Goal: Task Accomplishment & Management: Use online tool/utility

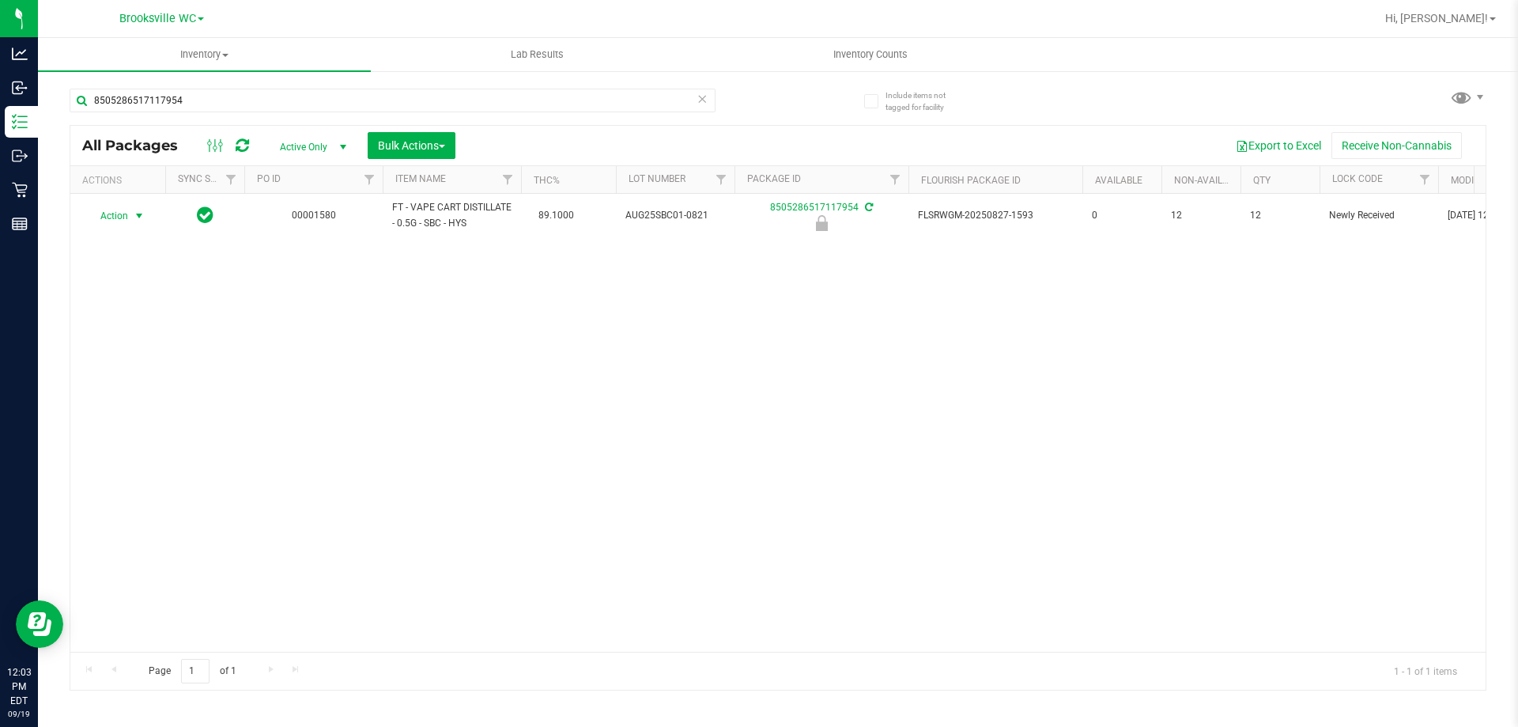
type input "8505286517117954"
click at [132, 223] on span "select" at bounding box center [140, 216] width 20 height 22
click at [167, 391] on li "Unlock package" at bounding box center [137, 403] width 101 height 24
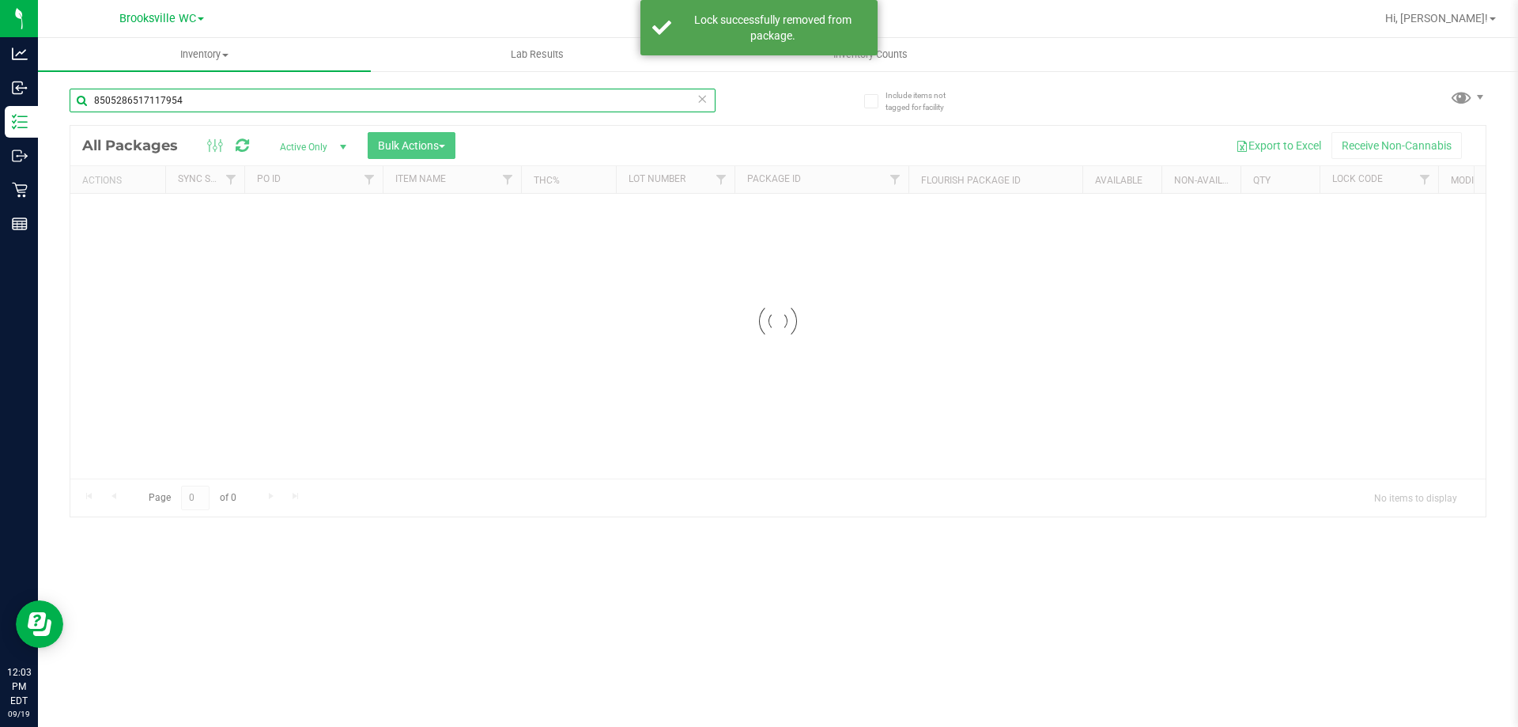
click at [214, 104] on div "Inventory All packages All inventory Waste log Create inventory Lab Results Inv…" at bounding box center [778, 382] width 1480 height 689
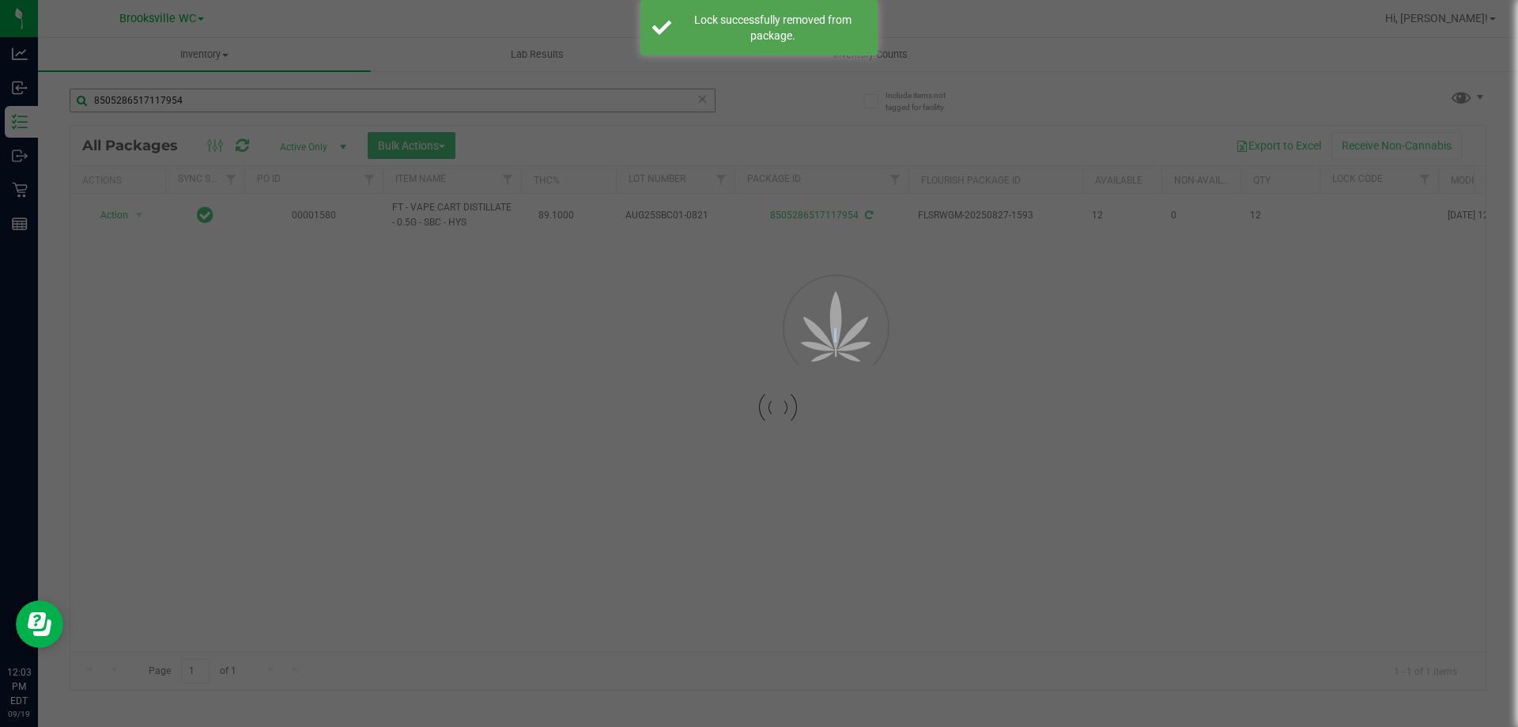
click at [214, 104] on div at bounding box center [759, 363] width 1518 height 727
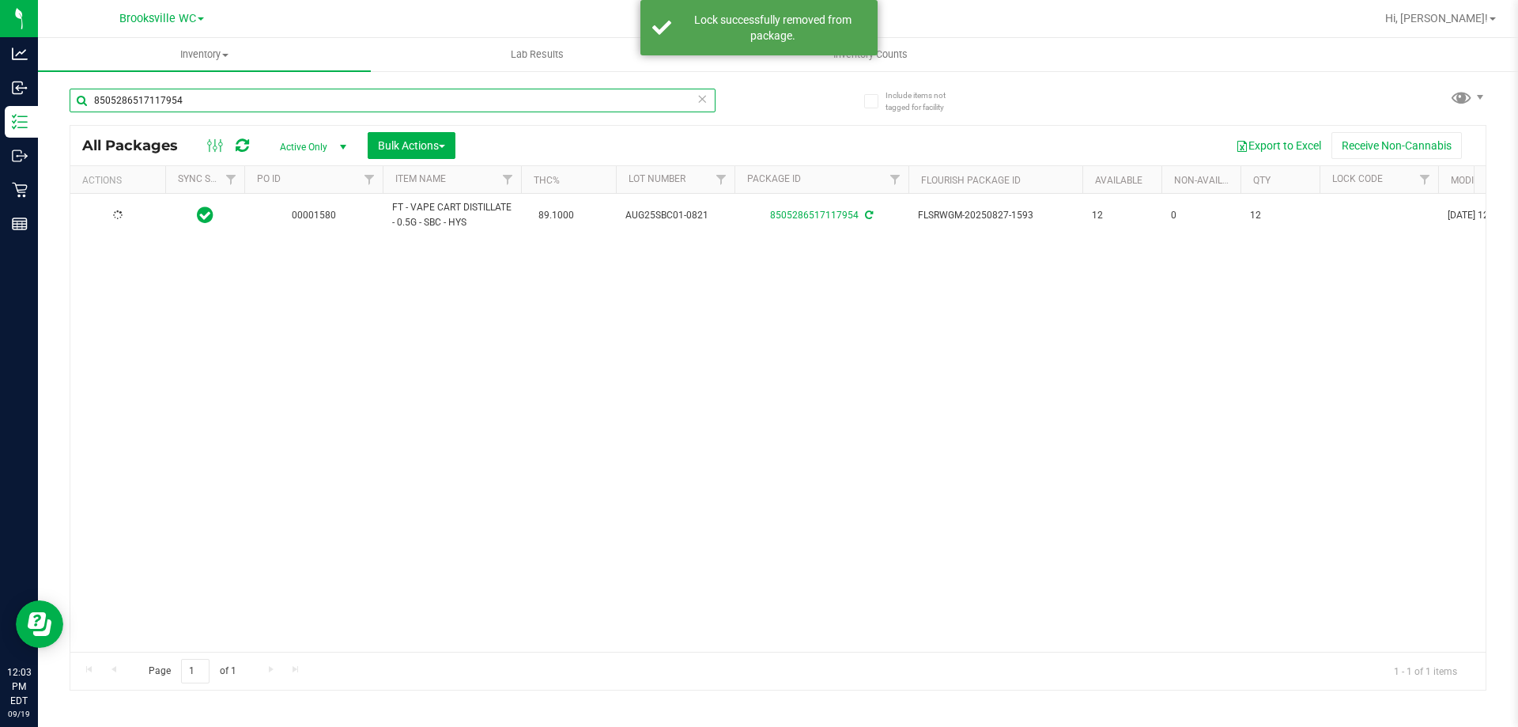
click at [220, 97] on input "8505286517117954" at bounding box center [393, 101] width 646 height 24
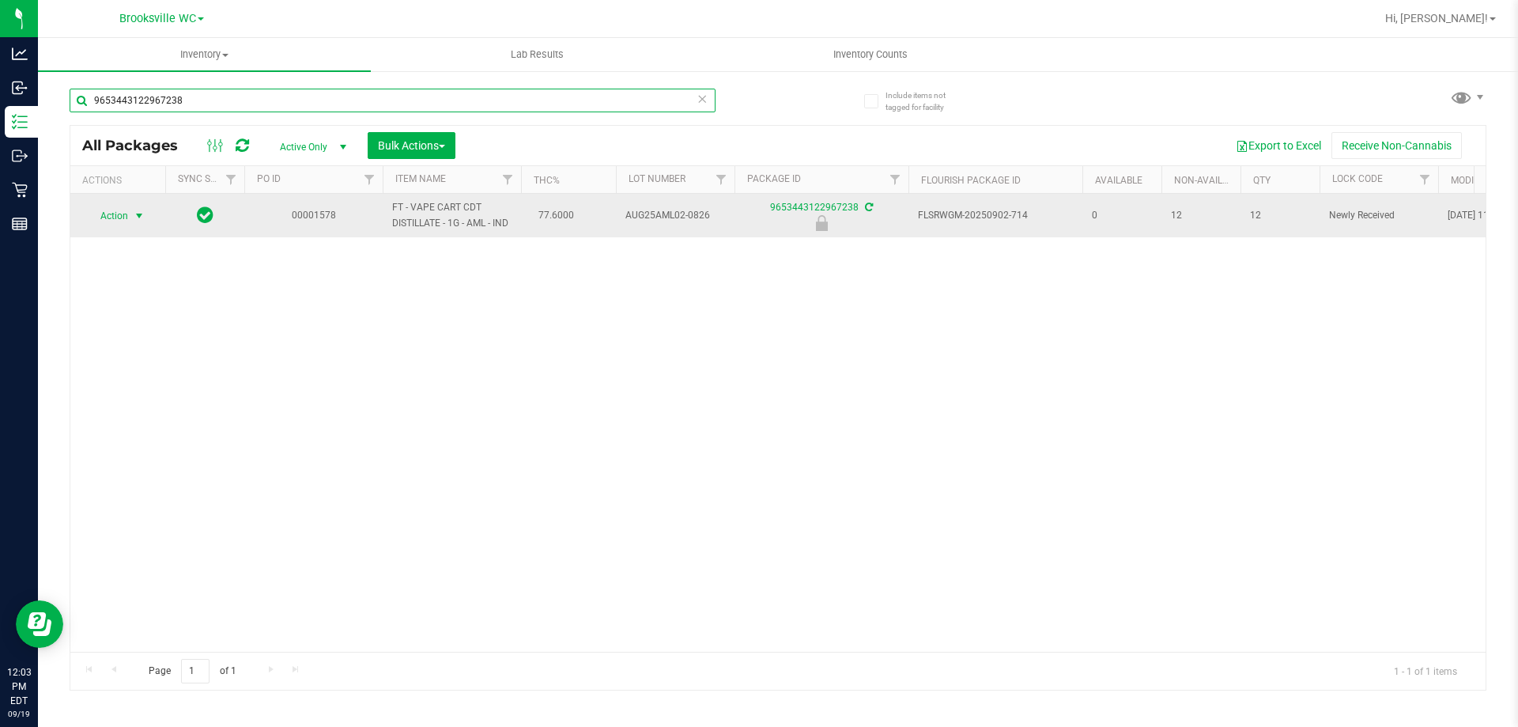
type input "9653443122967238"
click at [115, 219] on span "Action" at bounding box center [107, 216] width 43 height 22
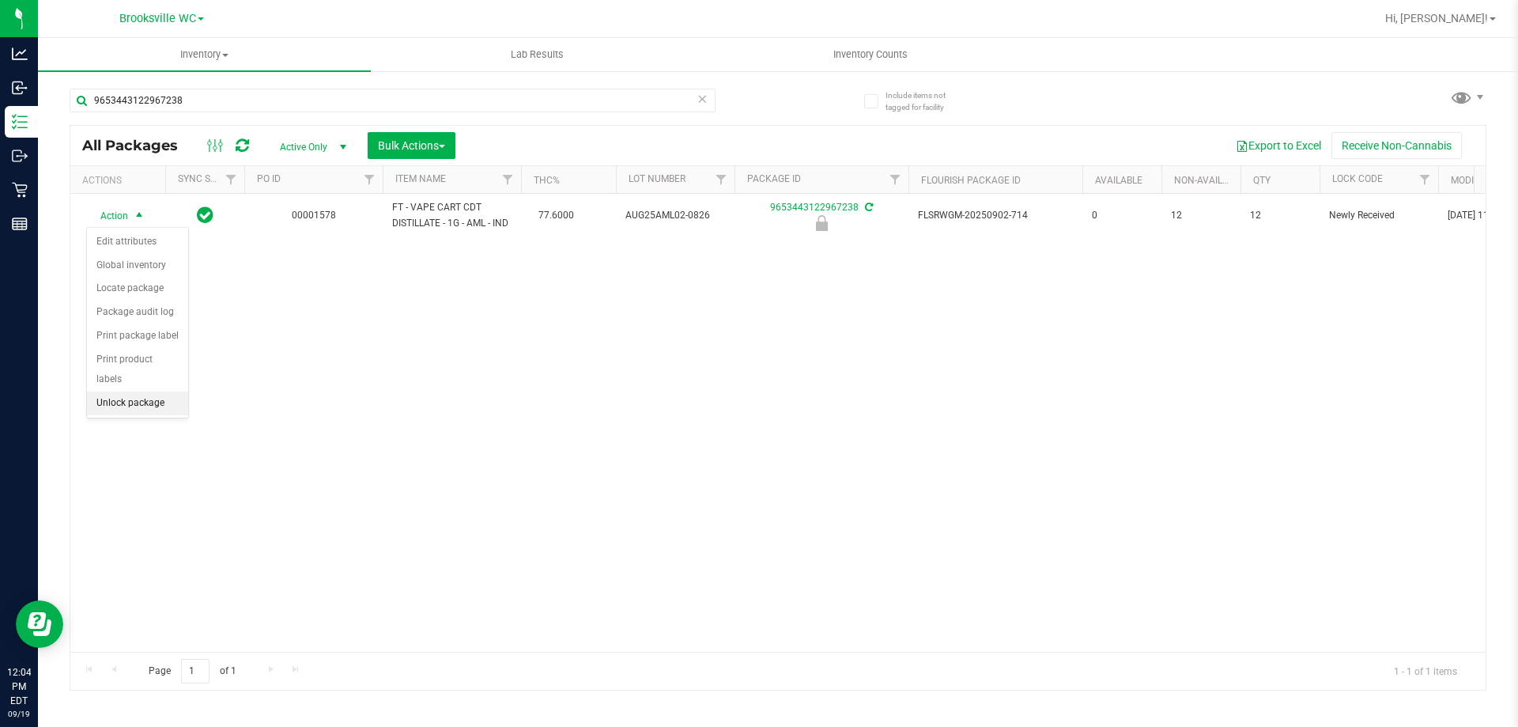
click at [137, 391] on li "Unlock package" at bounding box center [137, 403] width 101 height 24
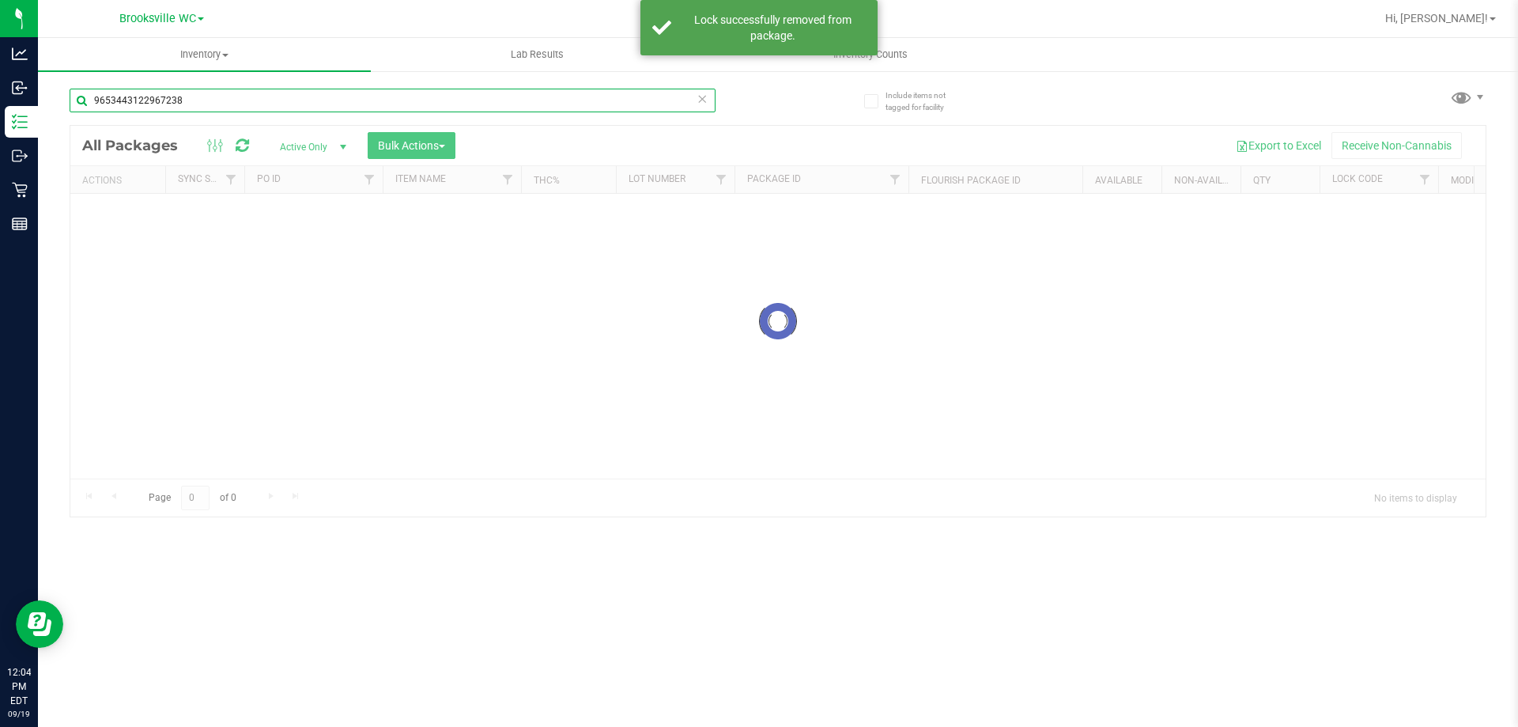
click at [321, 93] on input "9653443122967238" at bounding box center [393, 101] width 646 height 24
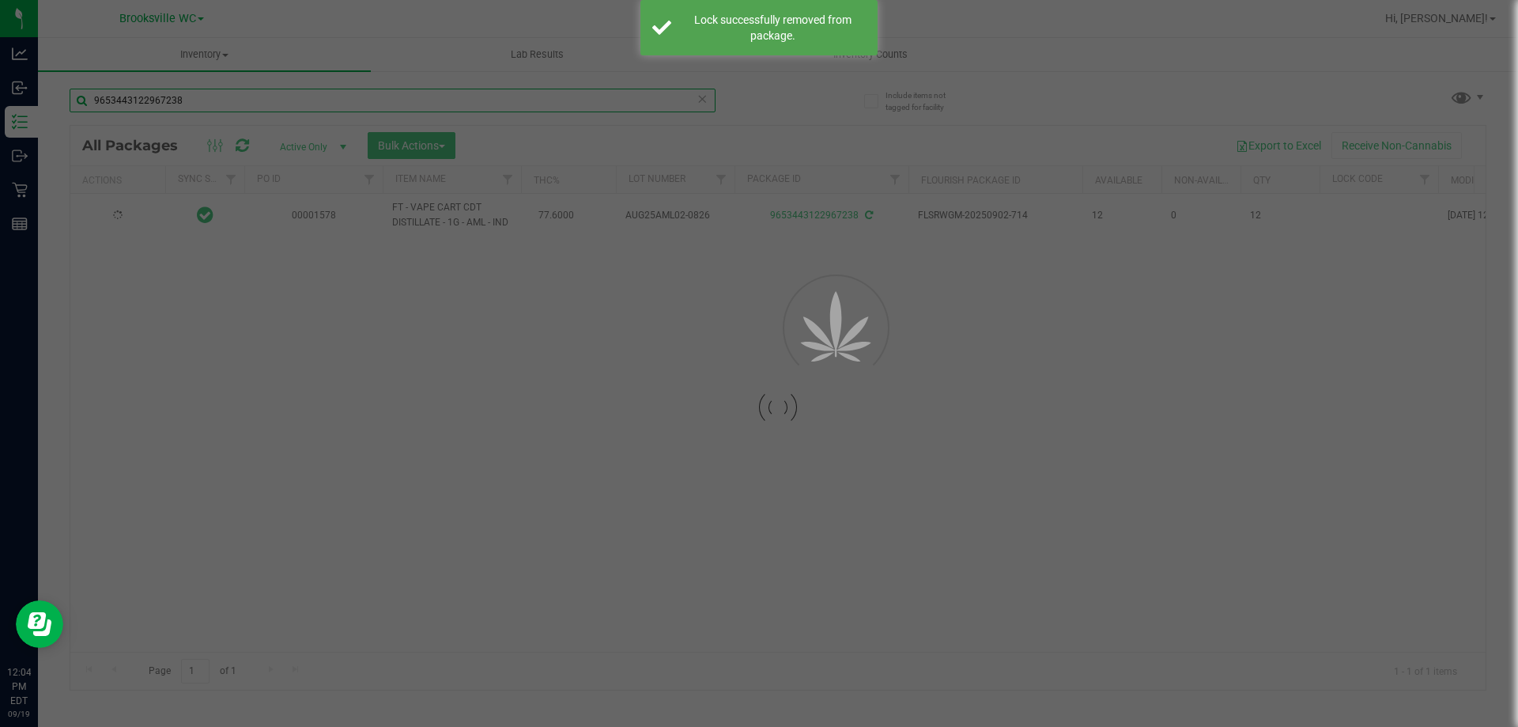
click at [321, 93] on div "Inventory All packages All inventory Waste log Create inventory Lab Results Inv…" at bounding box center [778, 382] width 1480 height 689
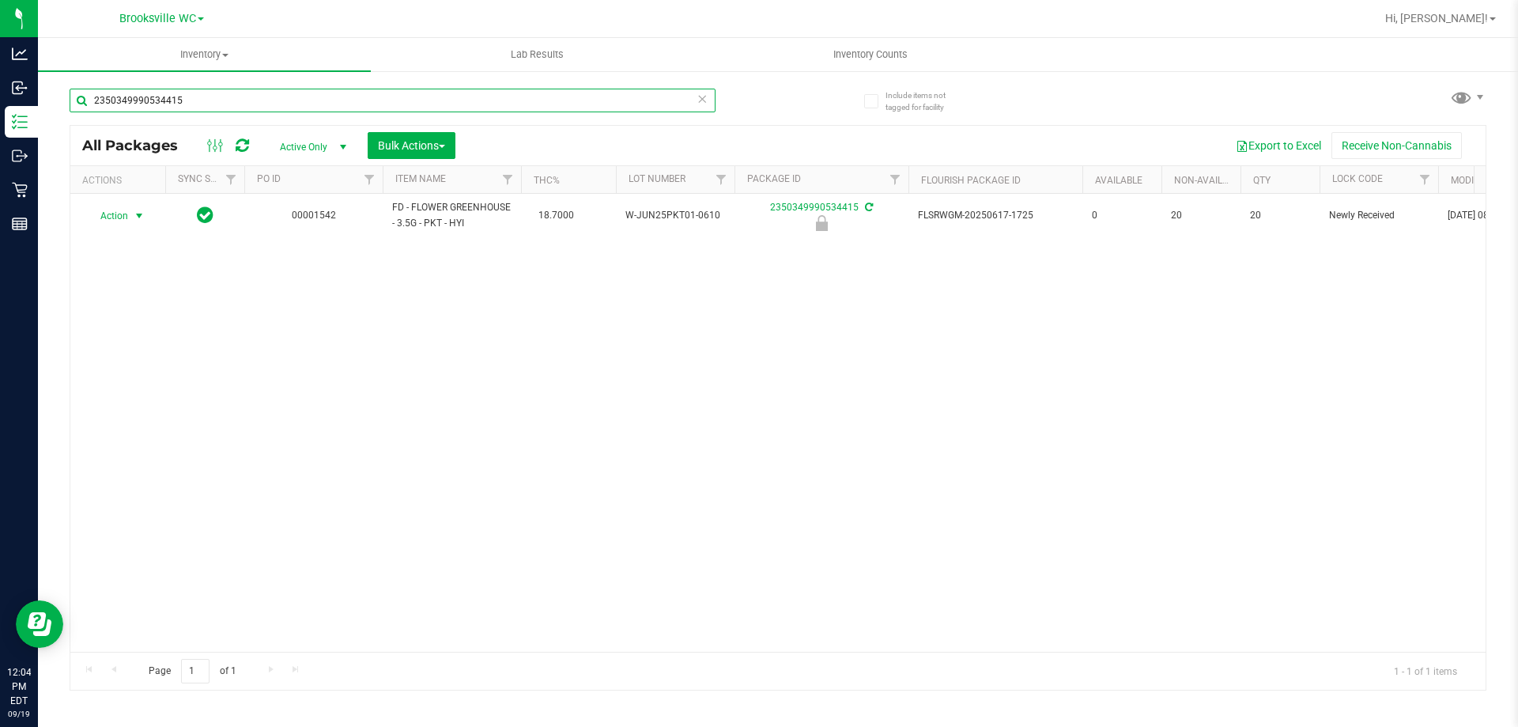
type input "2350349990534415"
click at [133, 217] on span "select" at bounding box center [139, 216] width 13 height 13
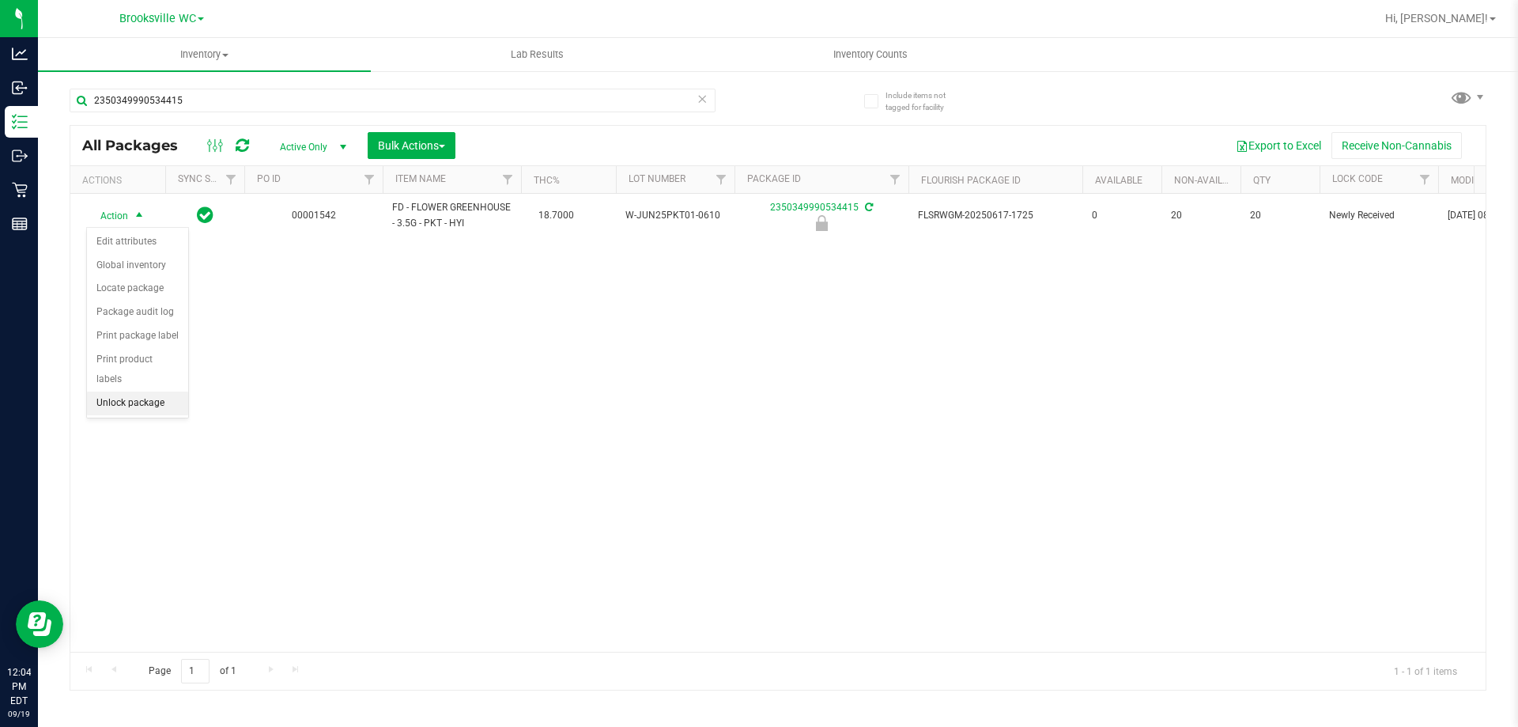
click at [162, 391] on li "Unlock package" at bounding box center [137, 403] width 101 height 24
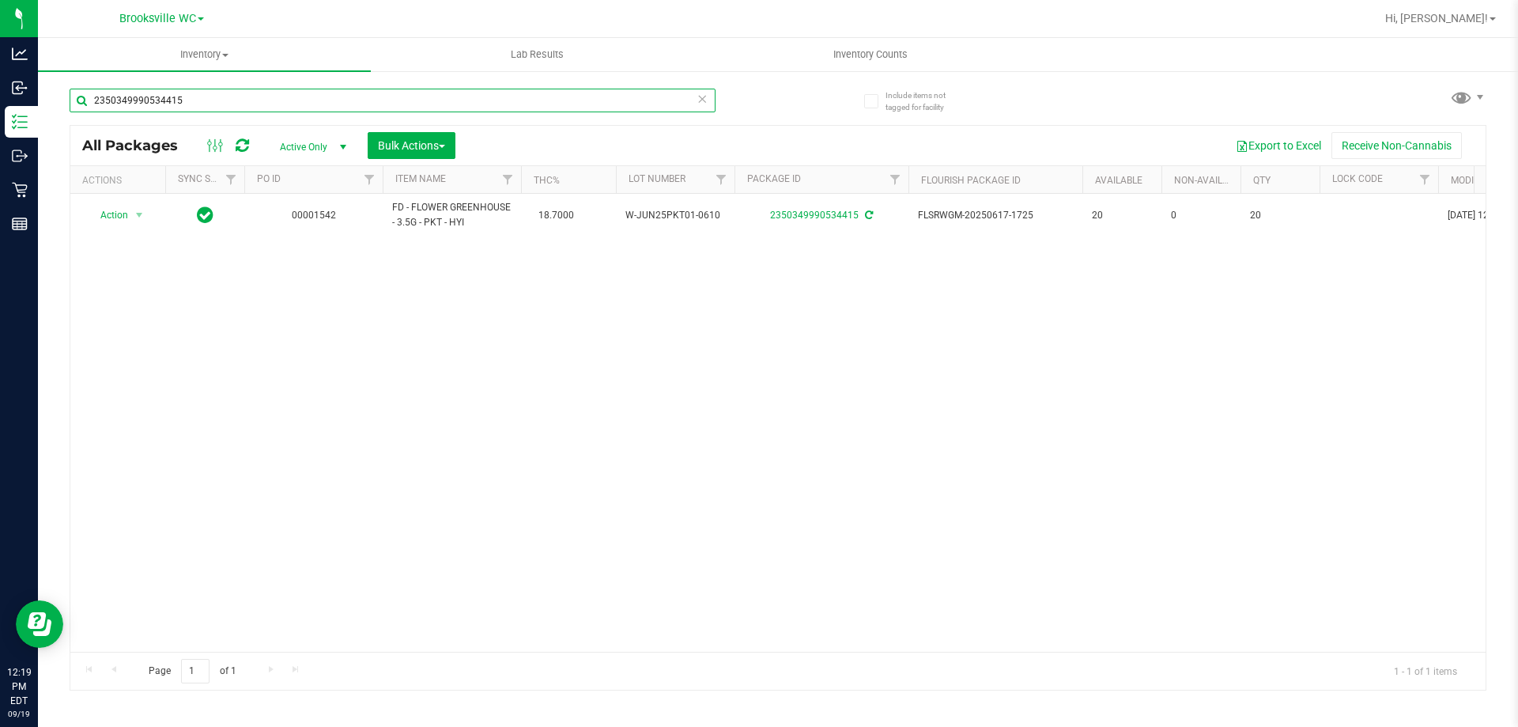
click at [220, 94] on input "2350349990534415" at bounding box center [393, 101] width 646 height 24
click at [217, 95] on input "2350349990534415" at bounding box center [393, 101] width 646 height 24
click at [208, 98] on input "2350349990534415" at bounding box center [393, 101] width 646 height 24
click at [207, 98] on input "2350349990534415" at bounding box center [393, 101] width 646 height 24
type input "t19"
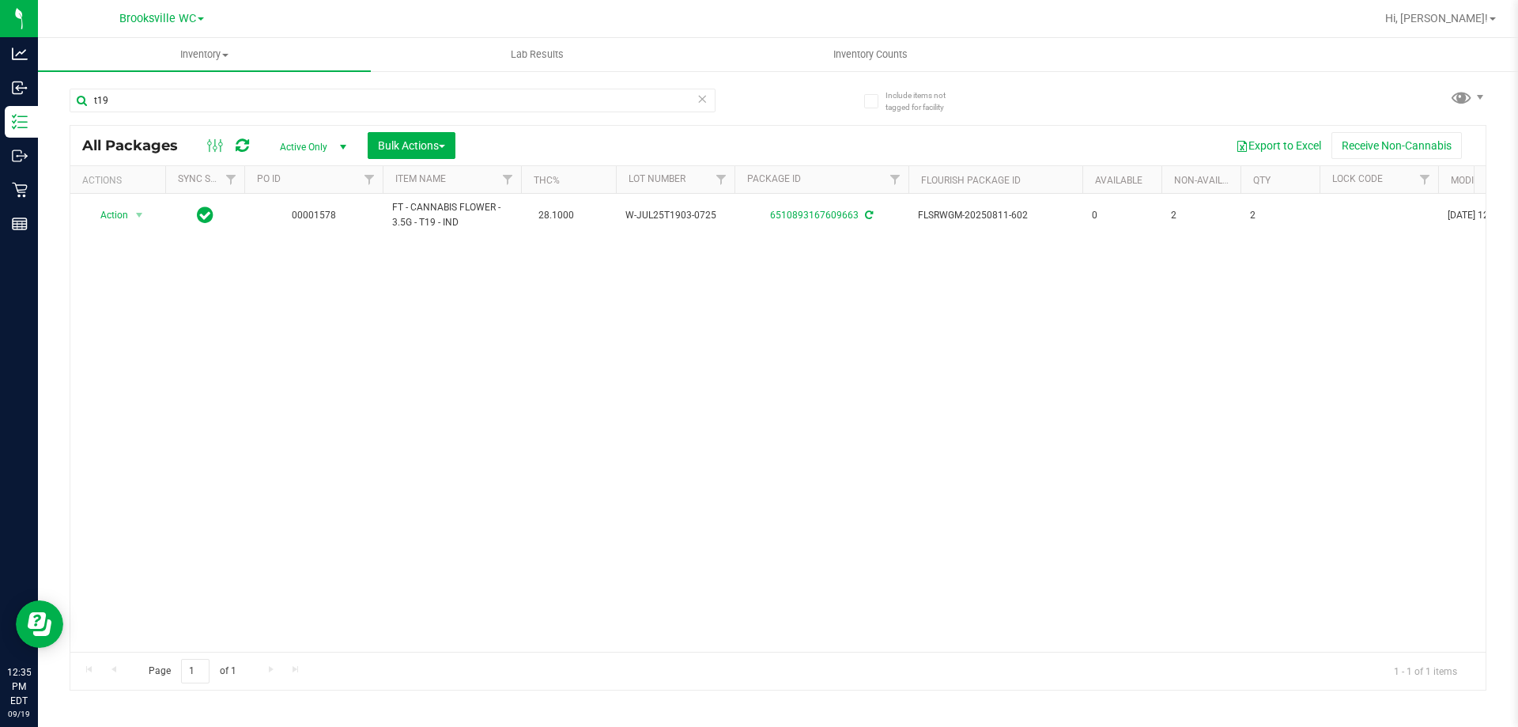
click at [120, 87] on div "t19" at bounding box center [424, 99] width 708 height 51
drag, startPoint x: 120, startPoint y: 87, endPoint x: 126, endPoint y: 104, distance: 17.5
click at [120, 88] on div "t19" at bounding box center [424, 99] width 708 height 51
click at [125, 100] on input "t19" at bounding box center [393, 101] width 646 height 24
click at [124, 100] on input "t19" at bounding box center [393, 101] width 646 height 24
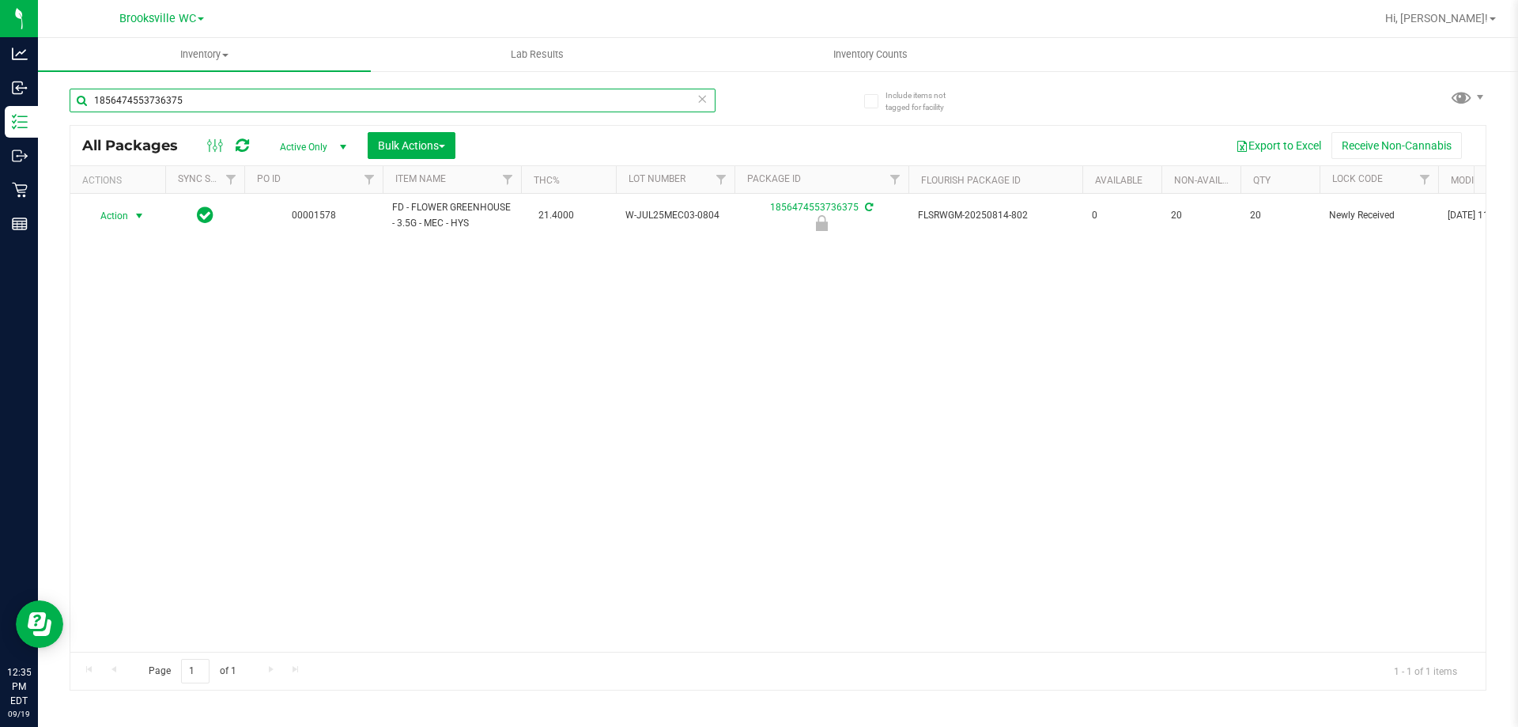
type input "1856474553736375"
click at [139, 216] on span "select" at bounding box center [139, 216] width 13 height 13
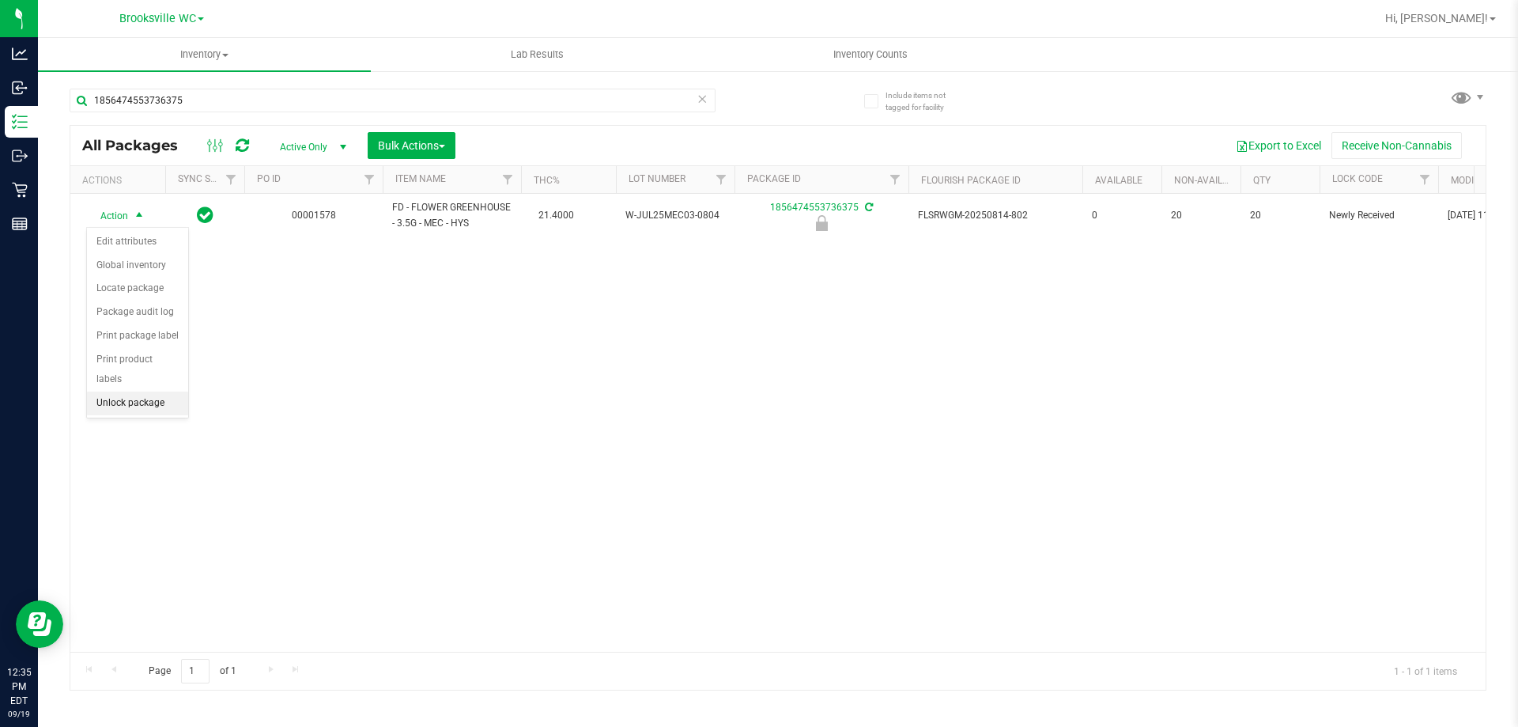
click at [139, 391] on li "Unlock package" at bounding box center [137, 403] width 101 height 24
